Goal: Find specific page/section: Find specific page/section

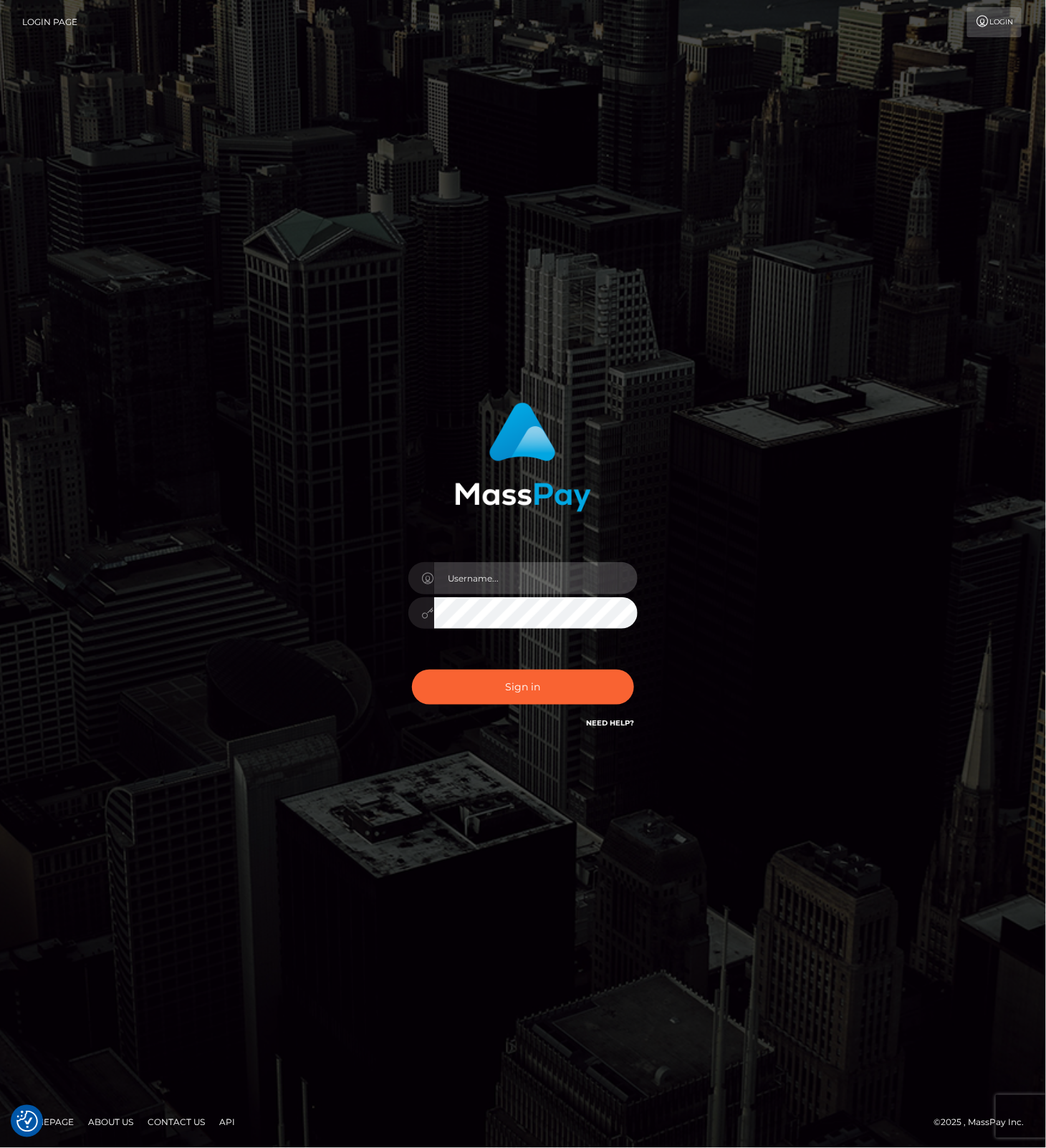
drag, startPoint x: 520, startPoint y: 573, endPoint x: 591, endPoint y: 581, distance: 71.4
click at [525, 576] on input "text" at bounding box center [536, 578] width 204 height 32
click at [0, 1148] on com-1password-button at bounding box center [0, 1148] width 0 height 0
type input "leslie.throne"
click at [544, 688] on button "Sign in" at bounding box center [523, 687] width 222 height 35
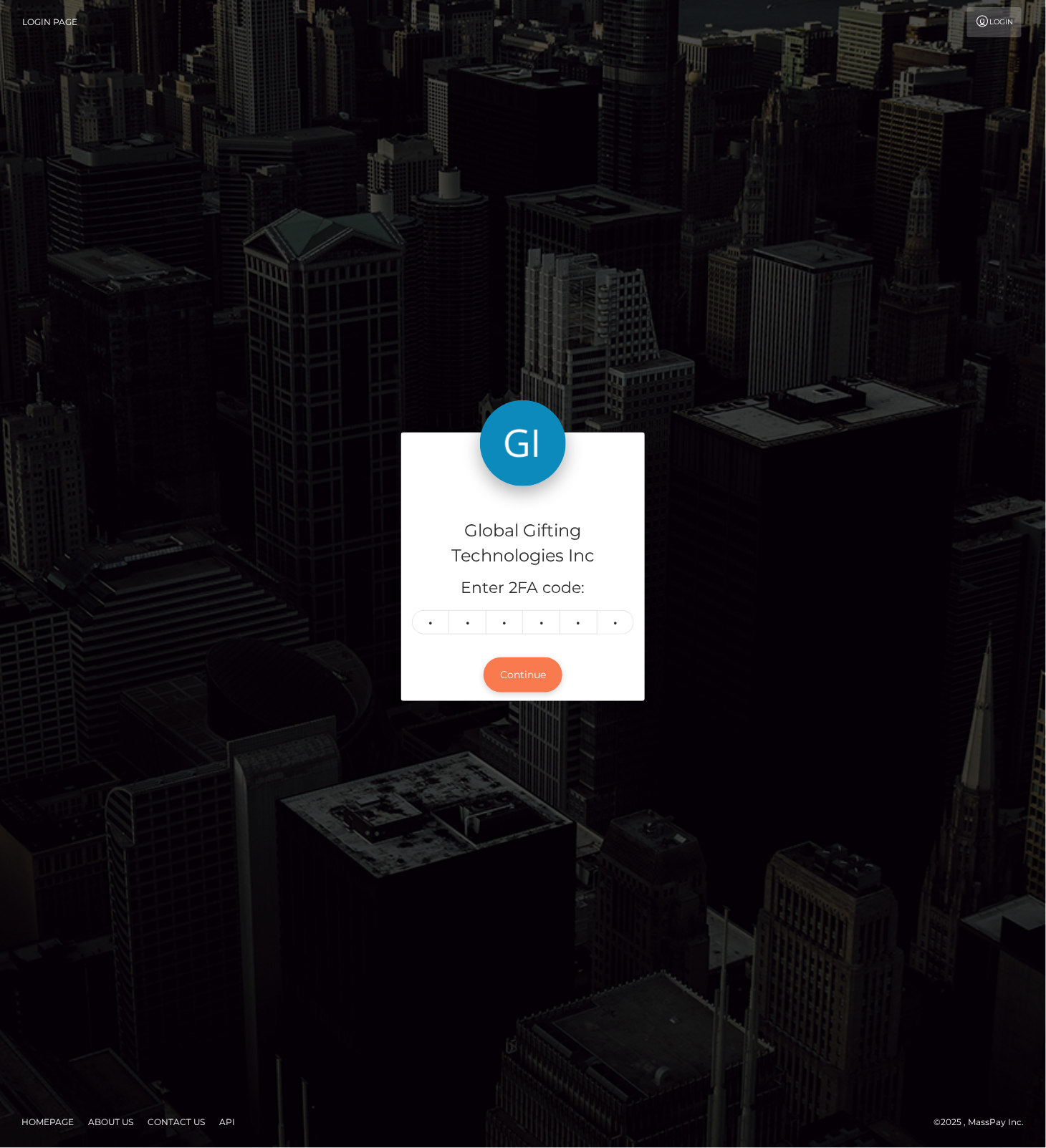
drag, startPoint x: 513, startPoint y: 674, endPoint x: 538, endPoint y: 677, distance: 25.2
click at [513, 674] on button "Continue" at bounding box center [523, 675] width 79 height 35
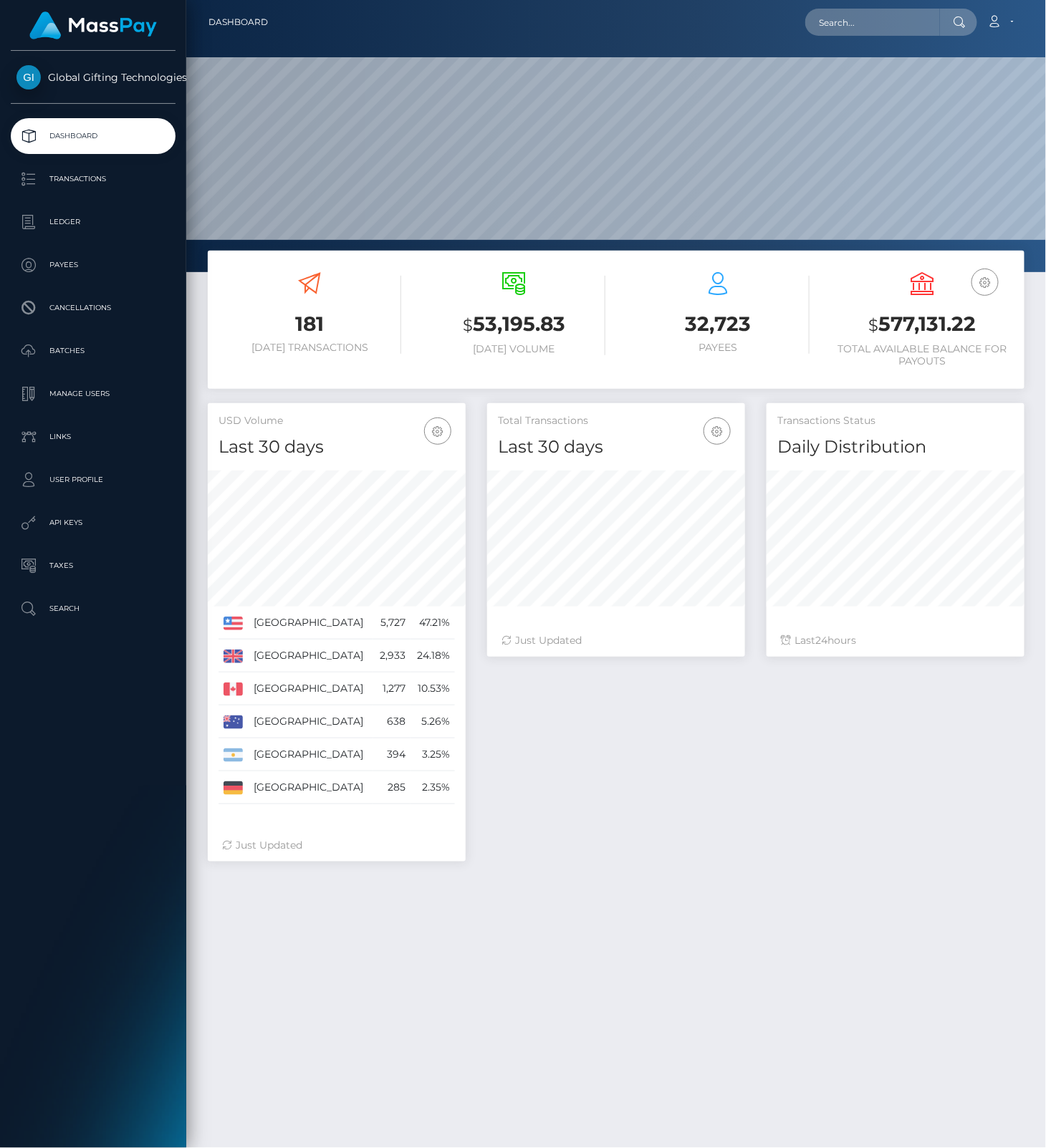
scroll to position [254, 257]
click at [915, 21] on input "text" at bounding box center [873, 21] width 135 height 27
paste input "afJqcHJYuFQnPBPbpKD3V5As22f2"
type input "afJqcHJYuFQnPBPbpKD3V5As22f2"
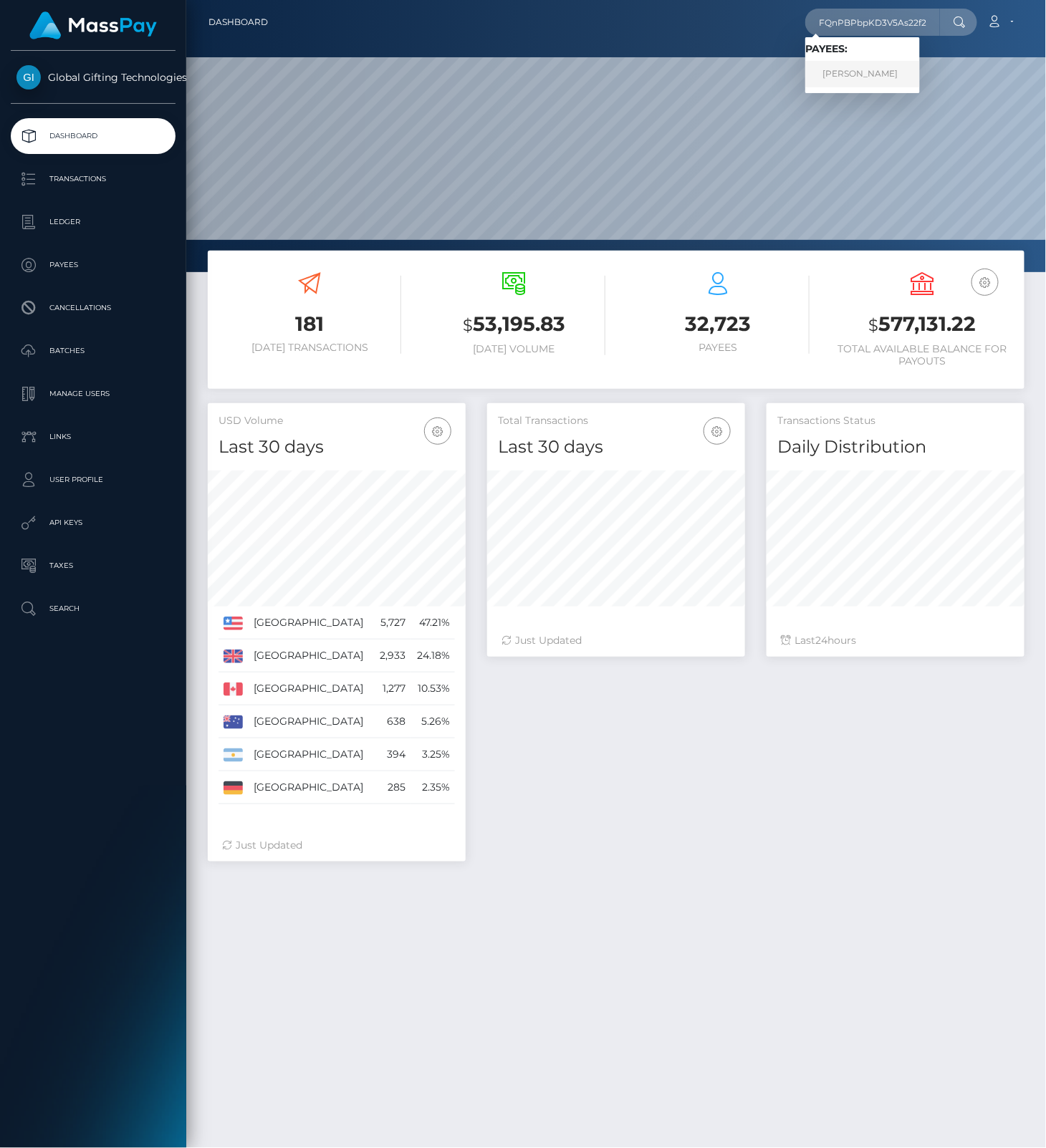
click at [865, 74] on link "IRYNA LYNNYK" at bounding box center [863, 74] width 115 height 26
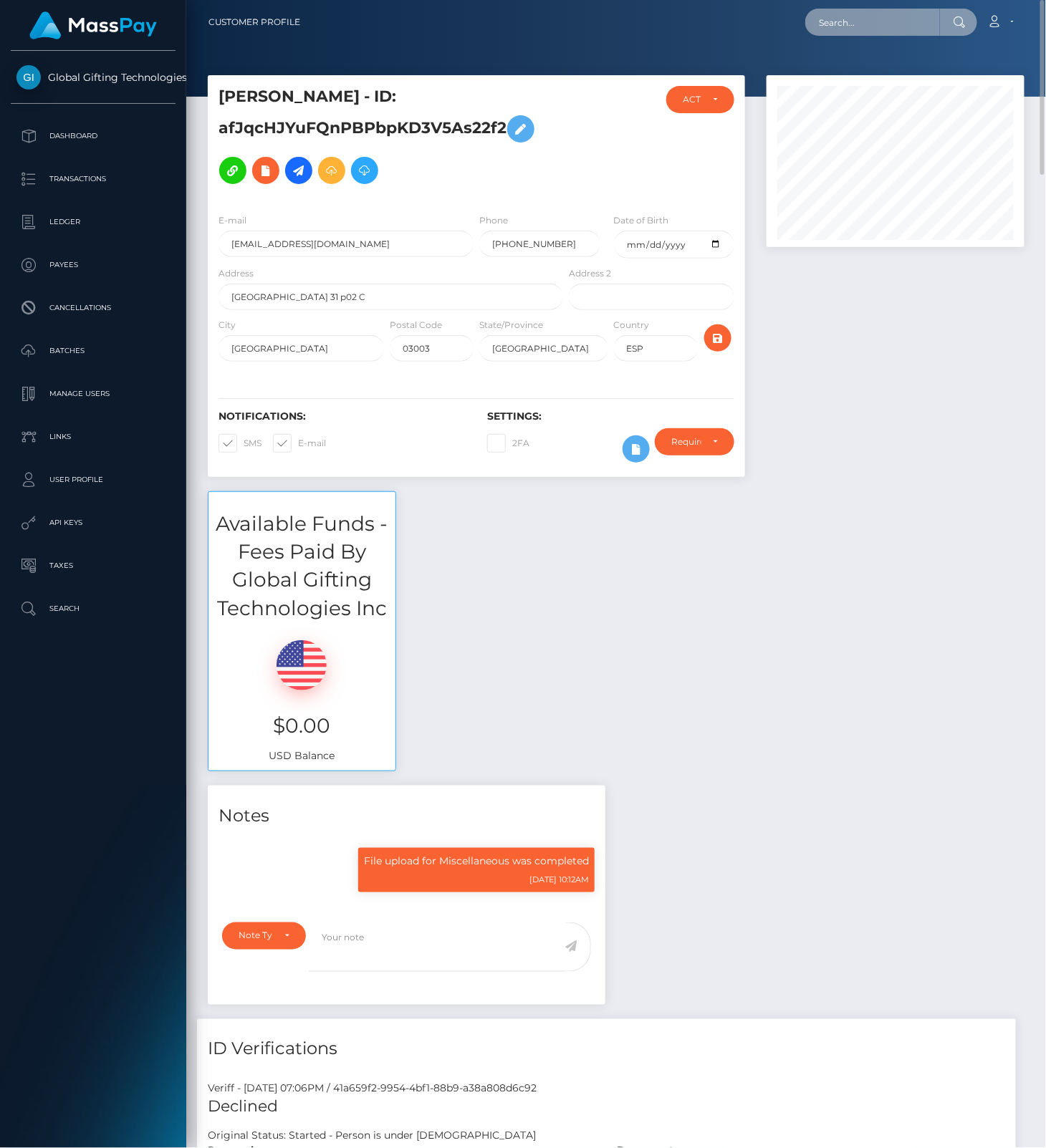
click at [838, 25] on input "text" at bounding box center [873, 21] width 135 height 27
paste input "FXLK23azAKaE0CjnZiap5yWcdVT2"
type input "FXLK23azAKaE0CjnZiap5yWcdVT2"
click at [833, 70] on link "ERROL MUJKANOVIC" at bounding box center [863, 74] width 115 height 26
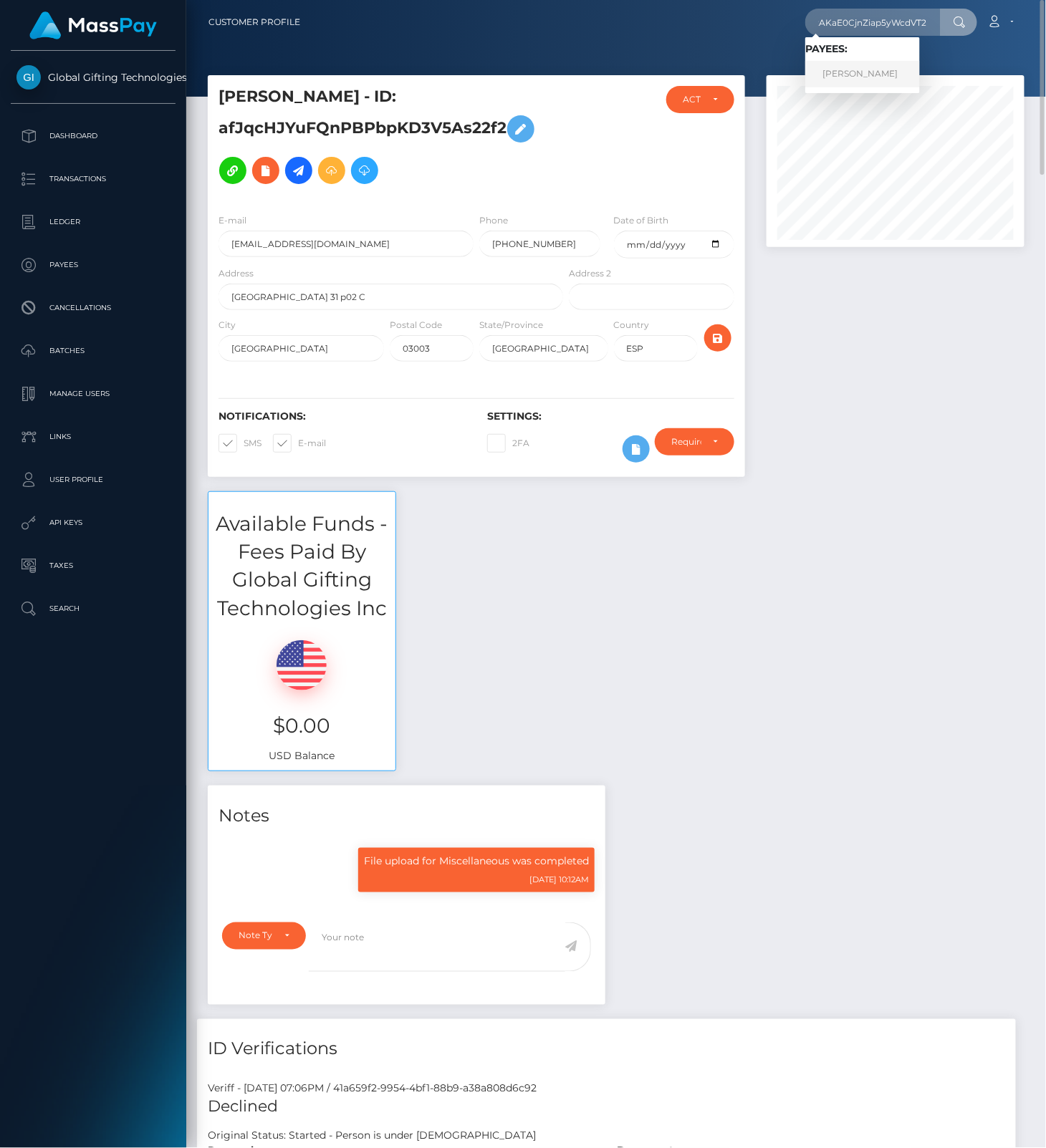
scroll to position [0, 0]
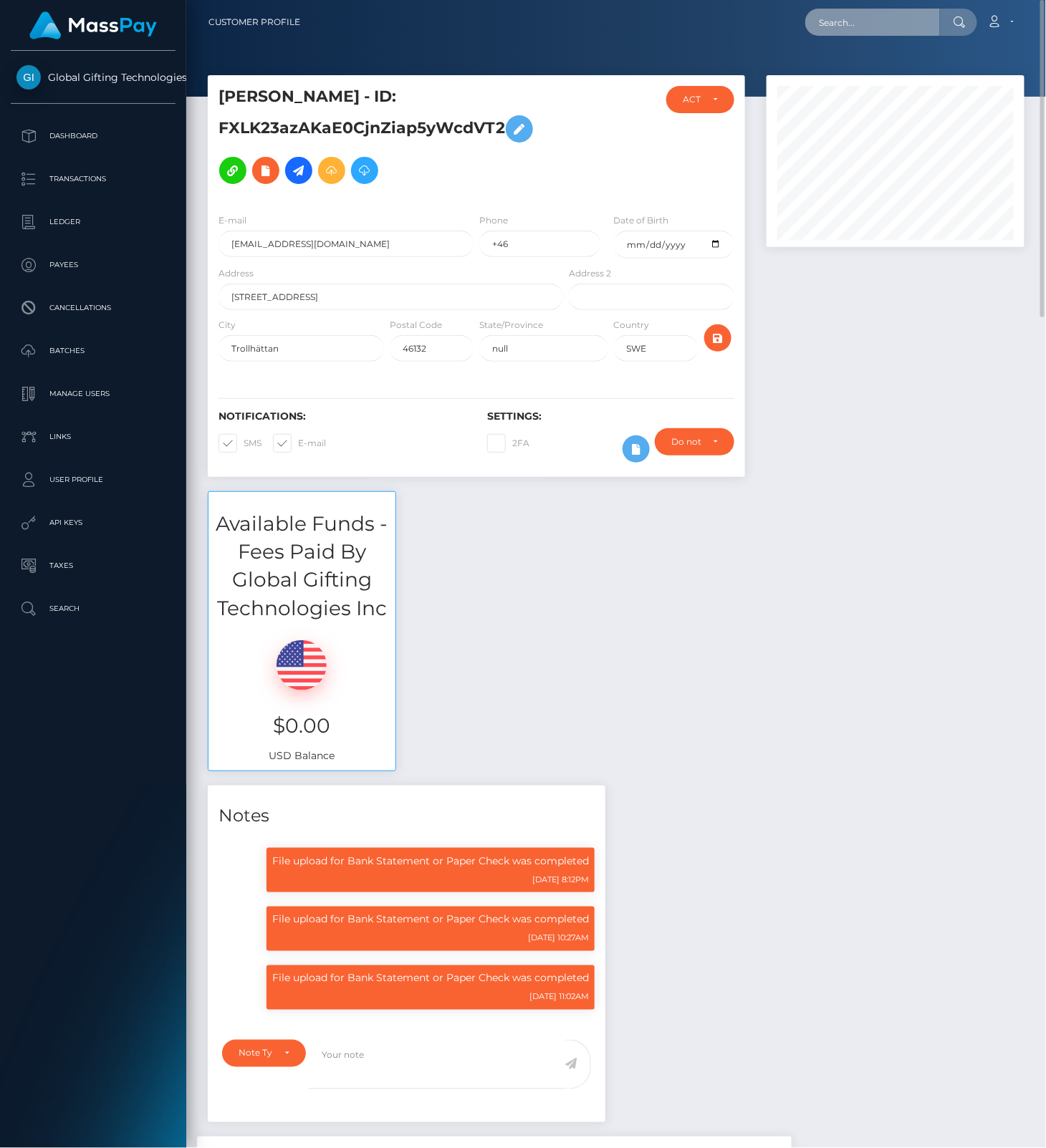
click at [845, 24] on input "text" at bounding box center [873, 21] width 135 height 27
paste input "apple:001541.7584b52fdae04cc6b370d1b3d8ca7e2d.0057"
type input "apple:001541.7584b52fdae04cc6b370d1b3d8ca7e2d.0057"
click at [842, 80] on link "NATALIA IWANICKA" at bounding box center [863, 74] width 115 height 26
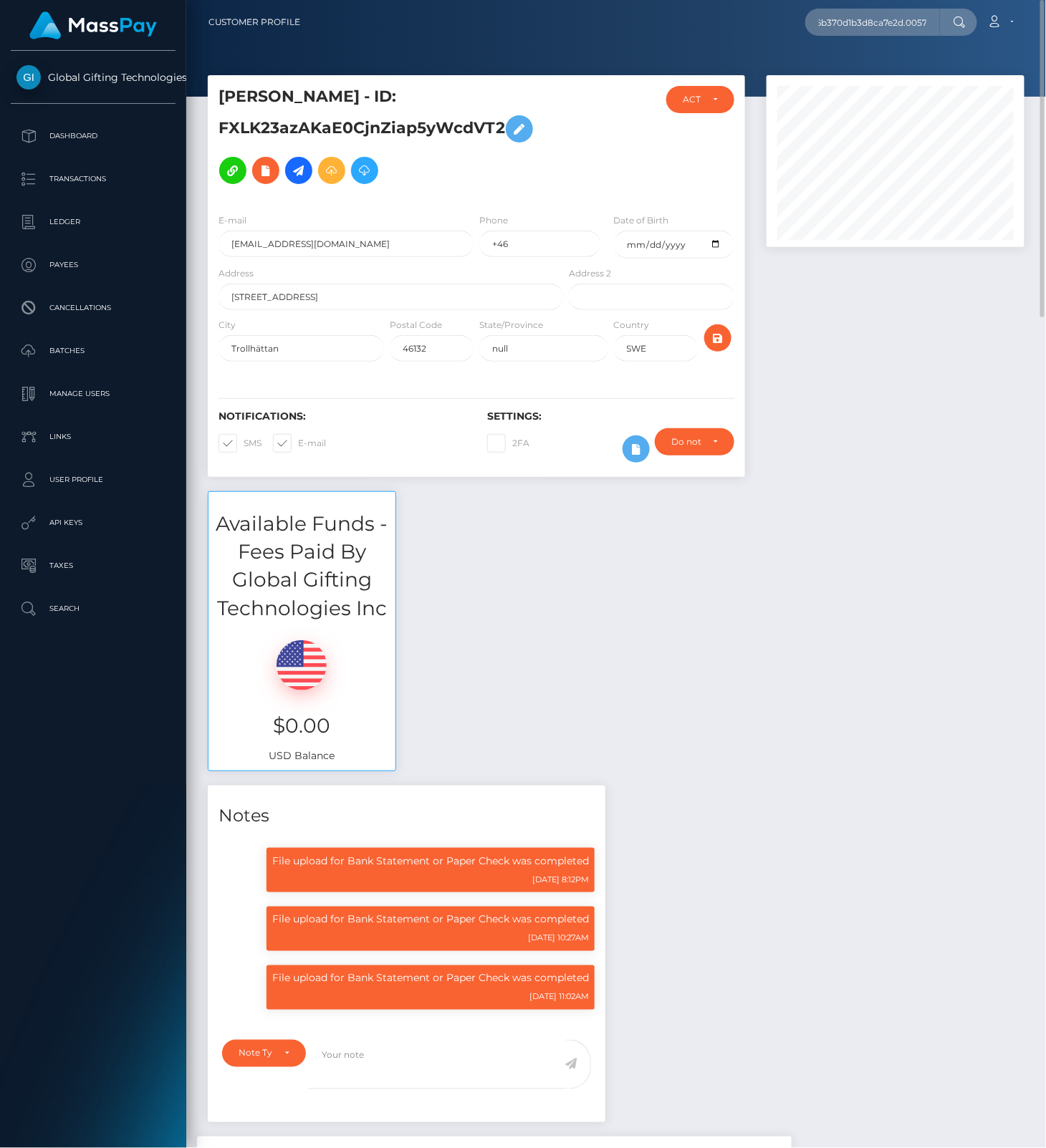
scroll to position [0, 0]
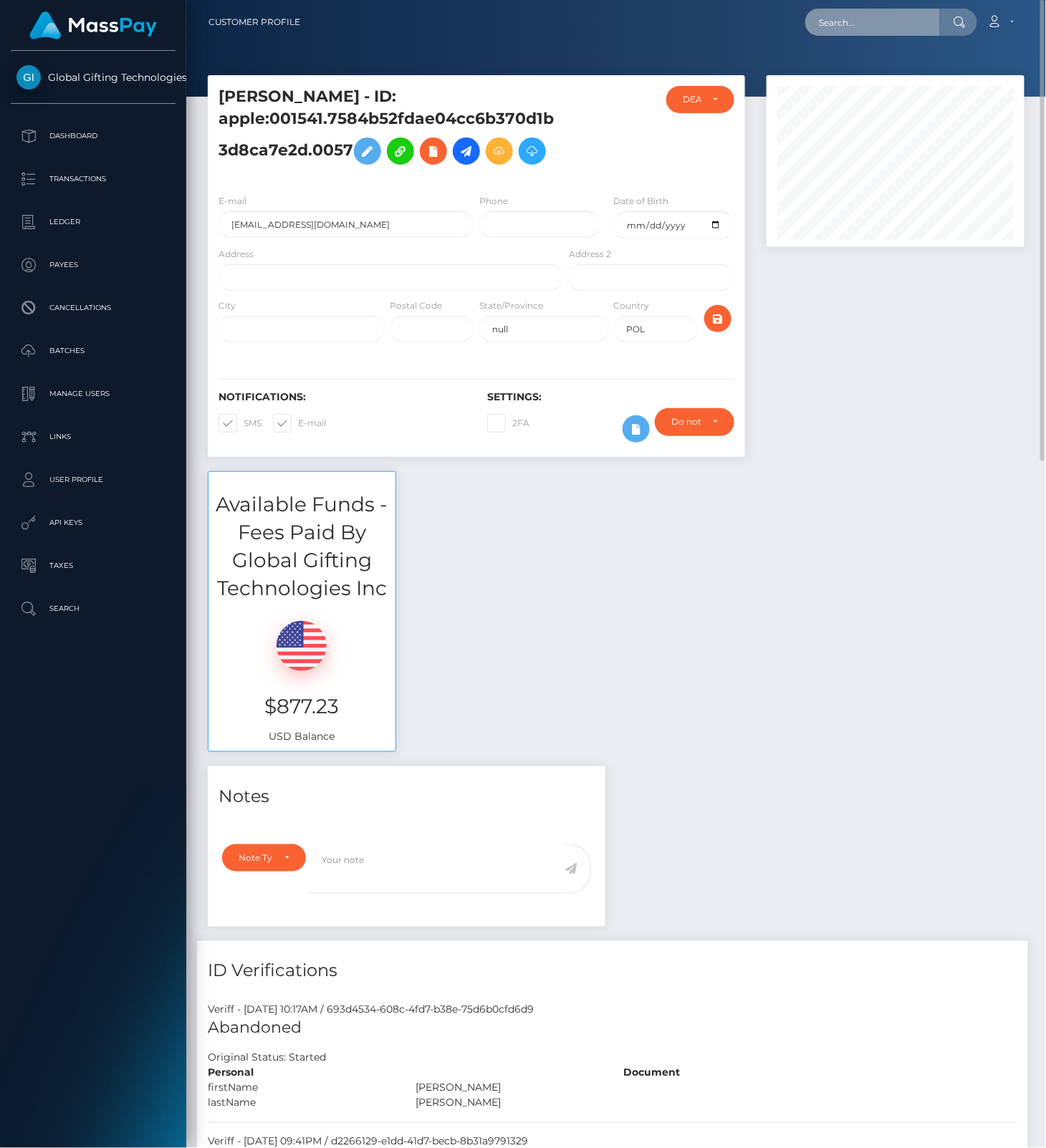
click at [843, 20] on input "text" at bounding box center [873, 21] width 135 height 27
paste input "J9CxKONdjgSe3CVGB7y2XhVWuqG3"
type input "J9CxKONdjgSe3CVGB7y2XhVWuqG3"
click at [866, 70] on link "JONATHAN DAVID BURKETT" at bounding box center [863, 74] width 115 height 26
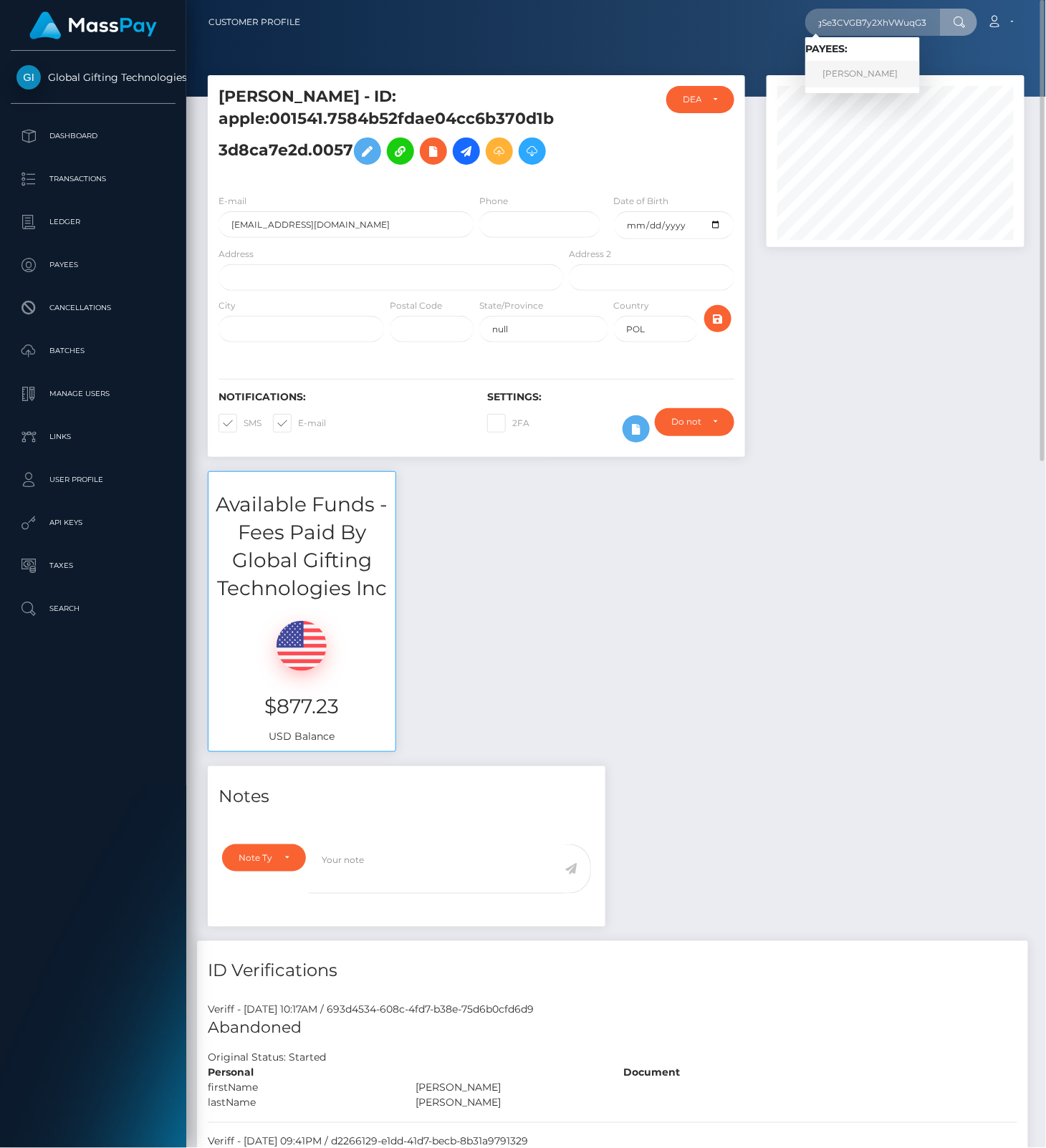
scroll to position [0, 0]
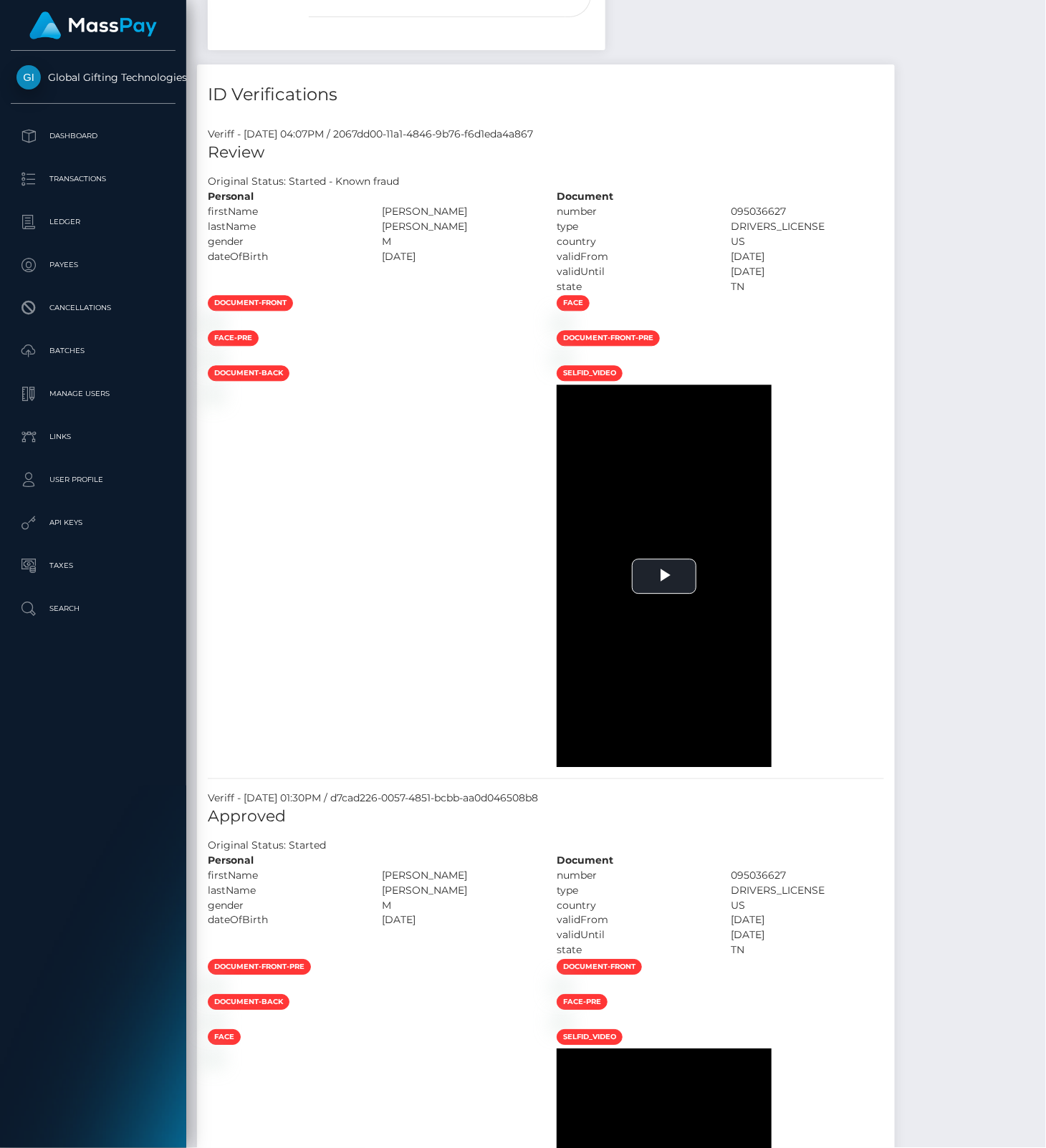
scroll to position [477, 0]
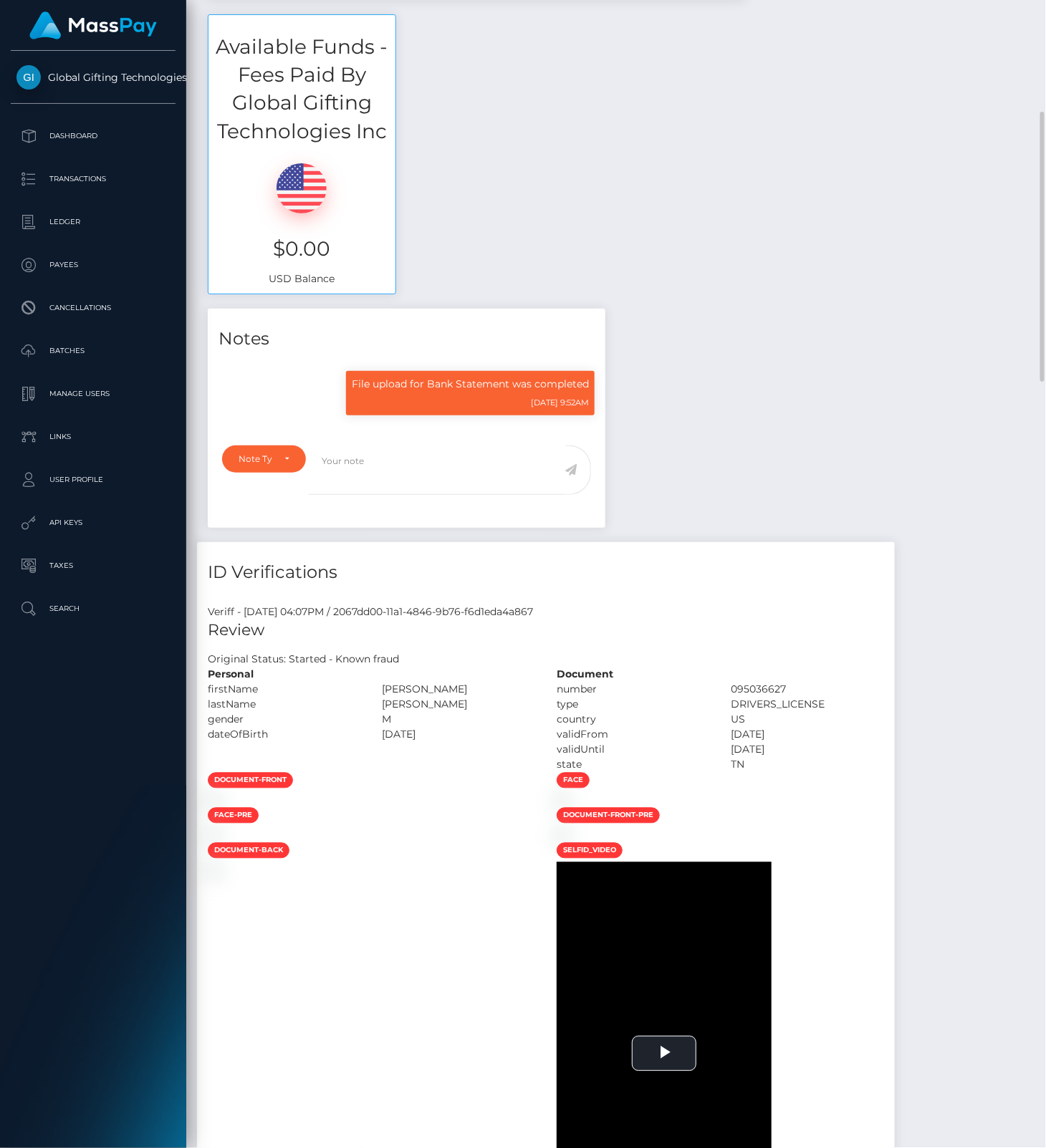
click at [268, 656] on h7 "Original Status: Started - Known fraud" at bounding box center [303, 659] width 191 height 13
